Goal: Book appointment/travel/reservation

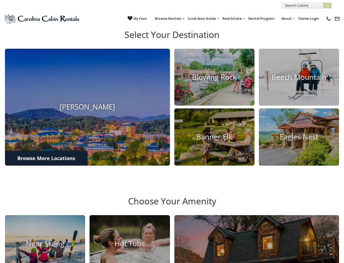
scroll to position [157, 0]
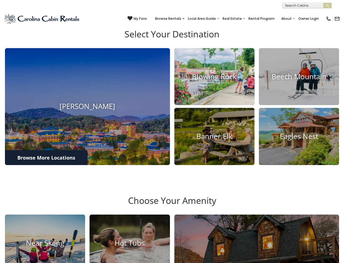
click at [220, 81] on h4 "Blowing Rock" at bounding box center [214, 76] width 80 height 9
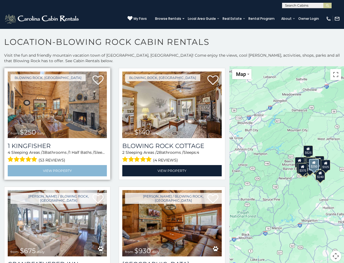
scroll to position [722, 0]
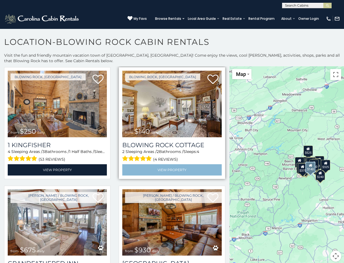
click at [168, 164] on link "View Property" at bounding box center [171, 169] width 99 height 11
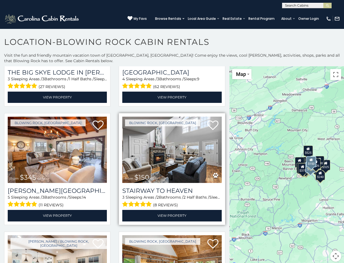
scroll to position [1269, 0]
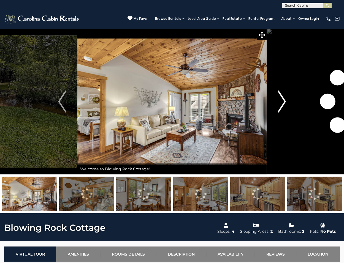
click at [283, 100] on img "Next" at bounding box center [281, 101] width 8 height 22
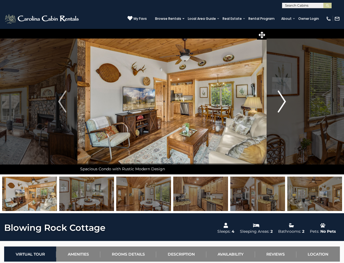
click at [283, 100] on img "Next" at bounding box center [281, 101] width 8 height 22
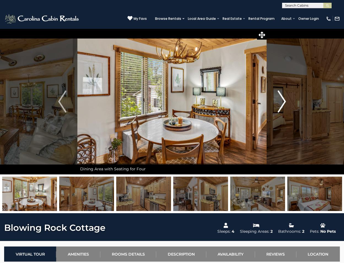
click at [283, 100] on img "Next" at bounding box center [281, 101] width 8 height 22
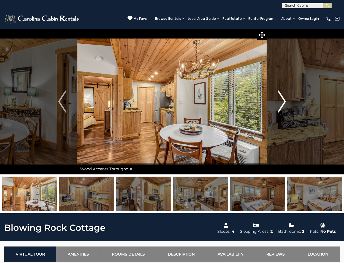
click at [283, 100] on img "Next" at bounding box center [281, 101] width 8 height 22
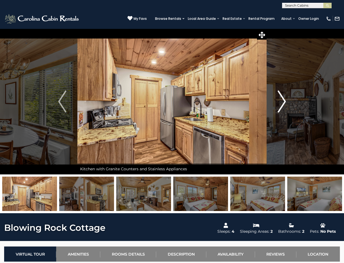
click at [283, 100] on img "Next" at bounding box center [281, 101] width 8 height 22
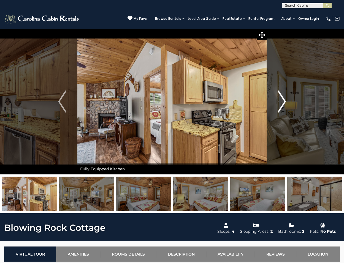
click at [282, 100] on img "Next" at bounding box center [281, 101] width 8 height 22
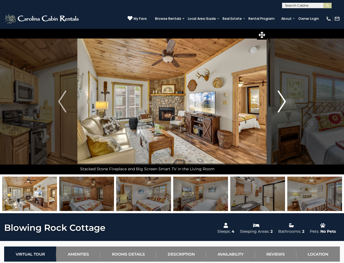
click at [282, 100] on img "Next" at bounding box center [281, 101] width 8 height 22
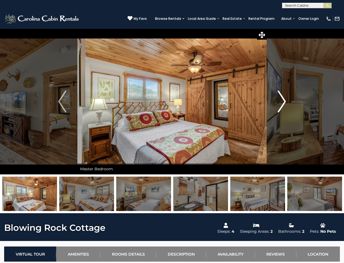
click at [282, 100] on img "Next" at bounding box center [281, 101] width 8 height 22
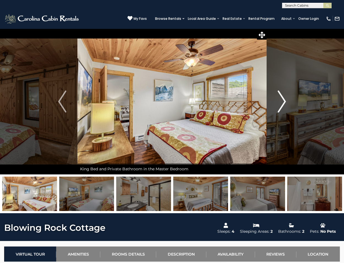
click at [282, 100] on img "Next" at bounding box center [281, 101] width 8 height 22
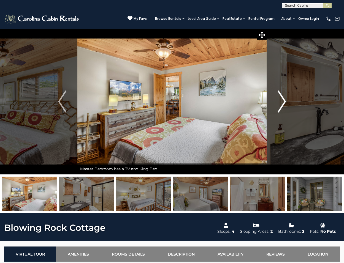
click at [282, 100] on img "Next" at bounding box center [281, 101] width 8 height 22
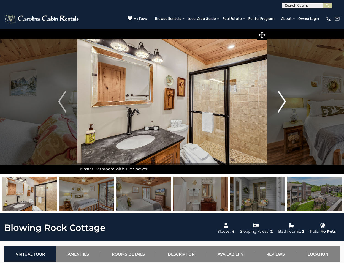
click at [282, 100] on img "Next" at bounding box center [281, 101] width 8 height 22
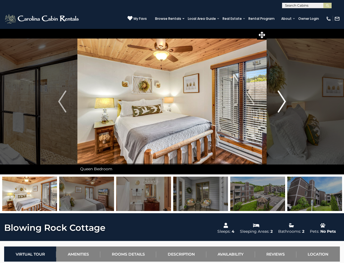
click at [282, 100] on img "Next" at bounding box center [281, 101] width 8 height 22
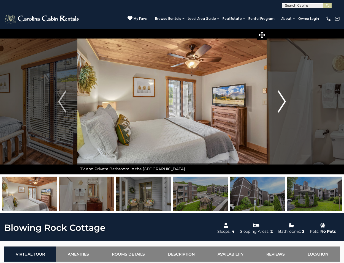
click at [282, 100] on img "Next" at bounding box center [281, 101] width 8 height 22
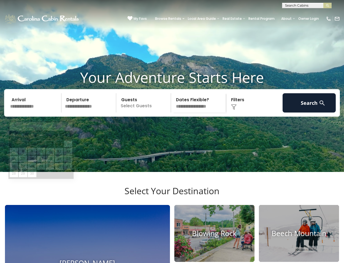
click at [26, 113] on input "text" at bounding box center [34, 102] width 53 height 19
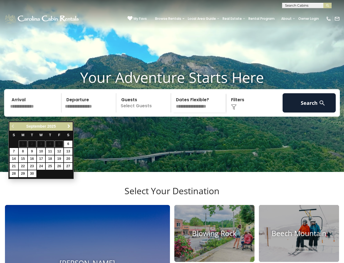
click at [69, 126] on span "Next" at bounding box center [69, 126] width 4 height 4
click at [24, 163] on link "20" at bounding box center [23, 166] width 9 height 7
type input "********"
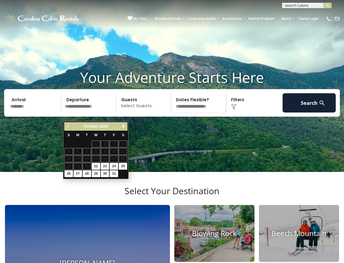
click at [122, 164] on link "25" at bounding box center [123, 166] width 9 height 7
type input "********"
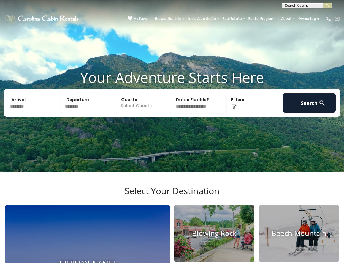
click at [155, 113] on p "Select Guests" at bounding box center [144, 102] width 53 height 19
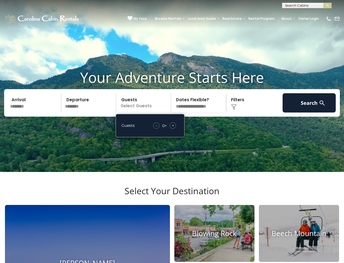
click at [173, 128] on span "+" at bounding box center [173, 126] width 2 height 6
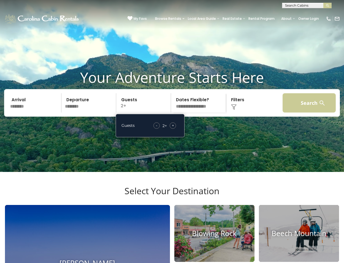
click at [311, 110] on button "Search" at bounding box center [308, 102] width 53 height 19
